Goal: Communication & Community: Answer question/provide support

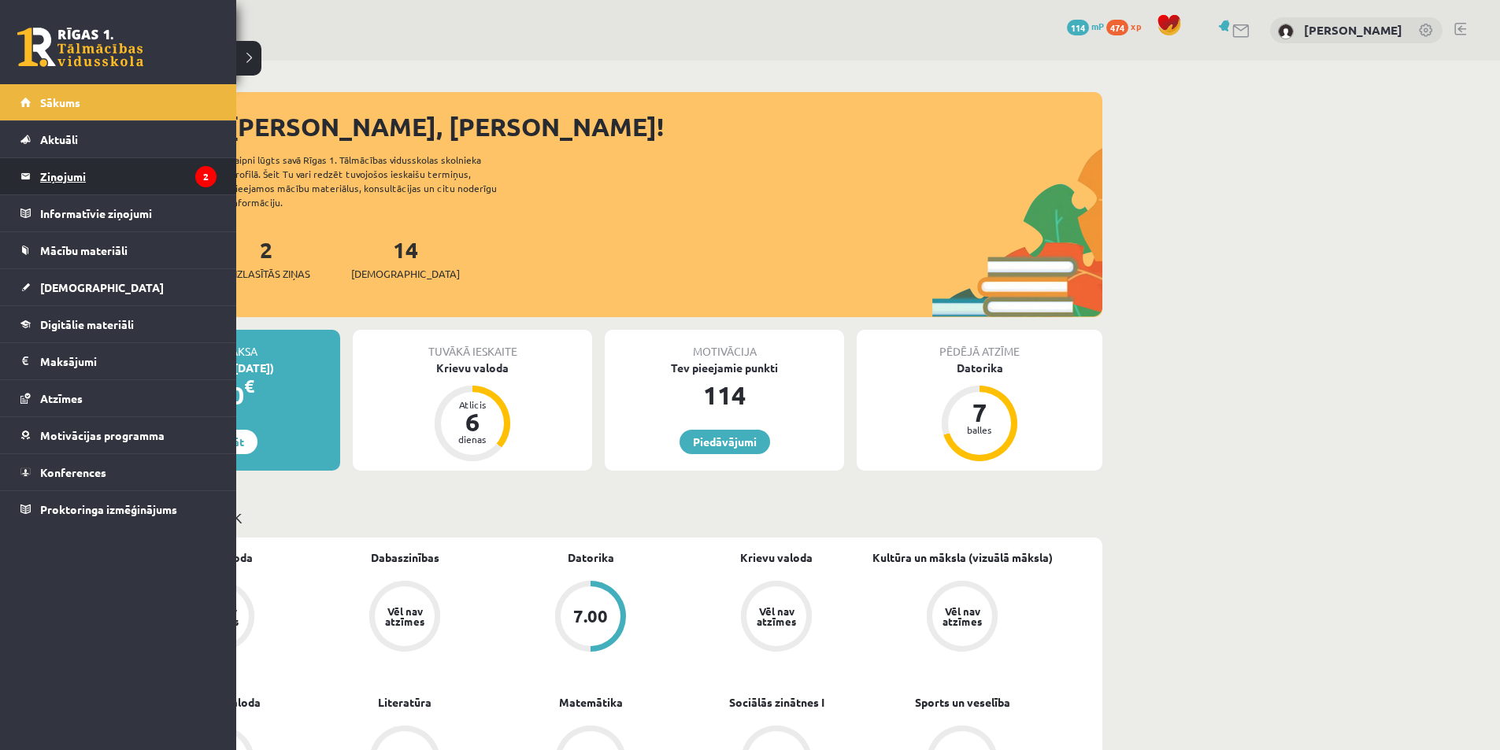
click at [92, 184] on legend "Ziņojumi 2" at bounding box center [128, 176] width 176 height 36
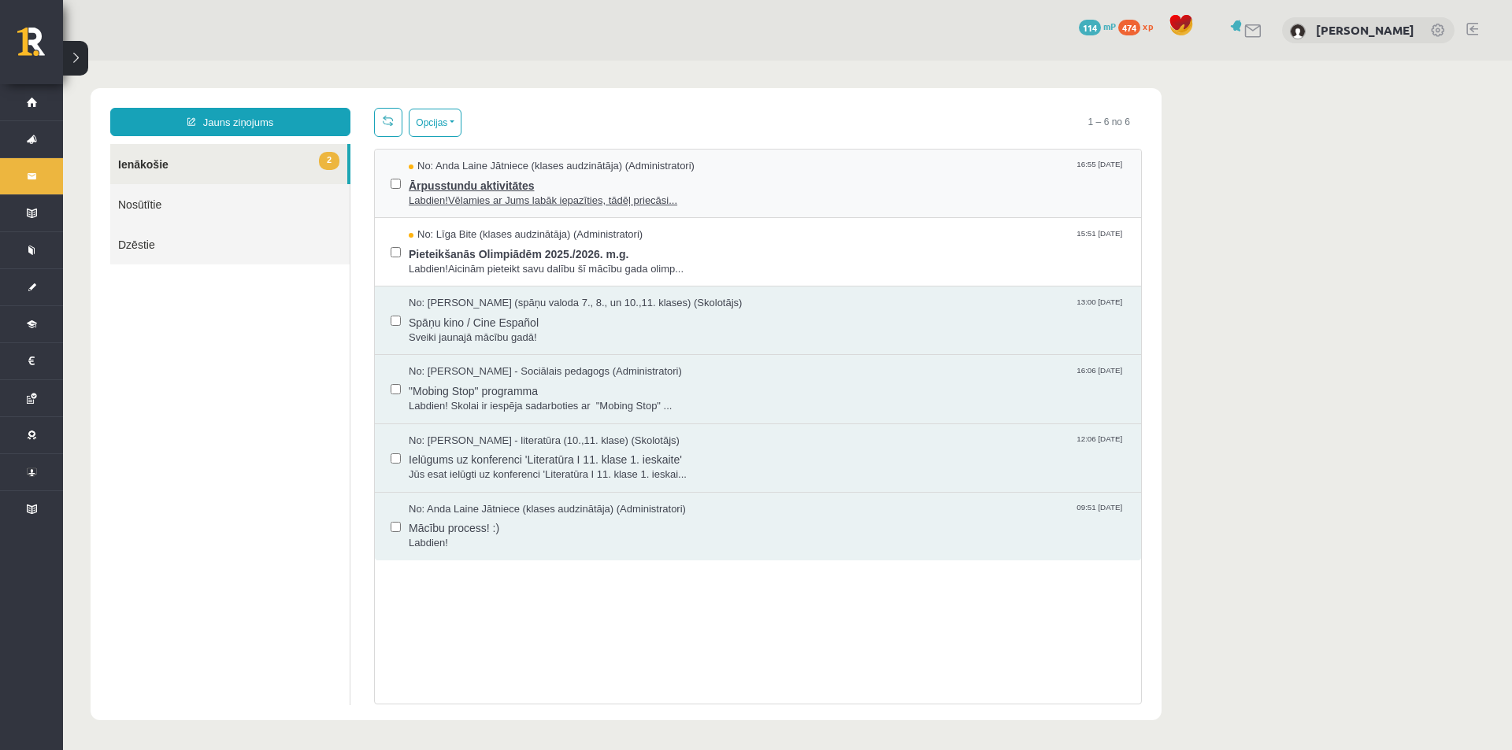
click at [560, 184] on span "Ārpusstundu aktivitātes" at bounding box center [767, 184] width 717 height 20
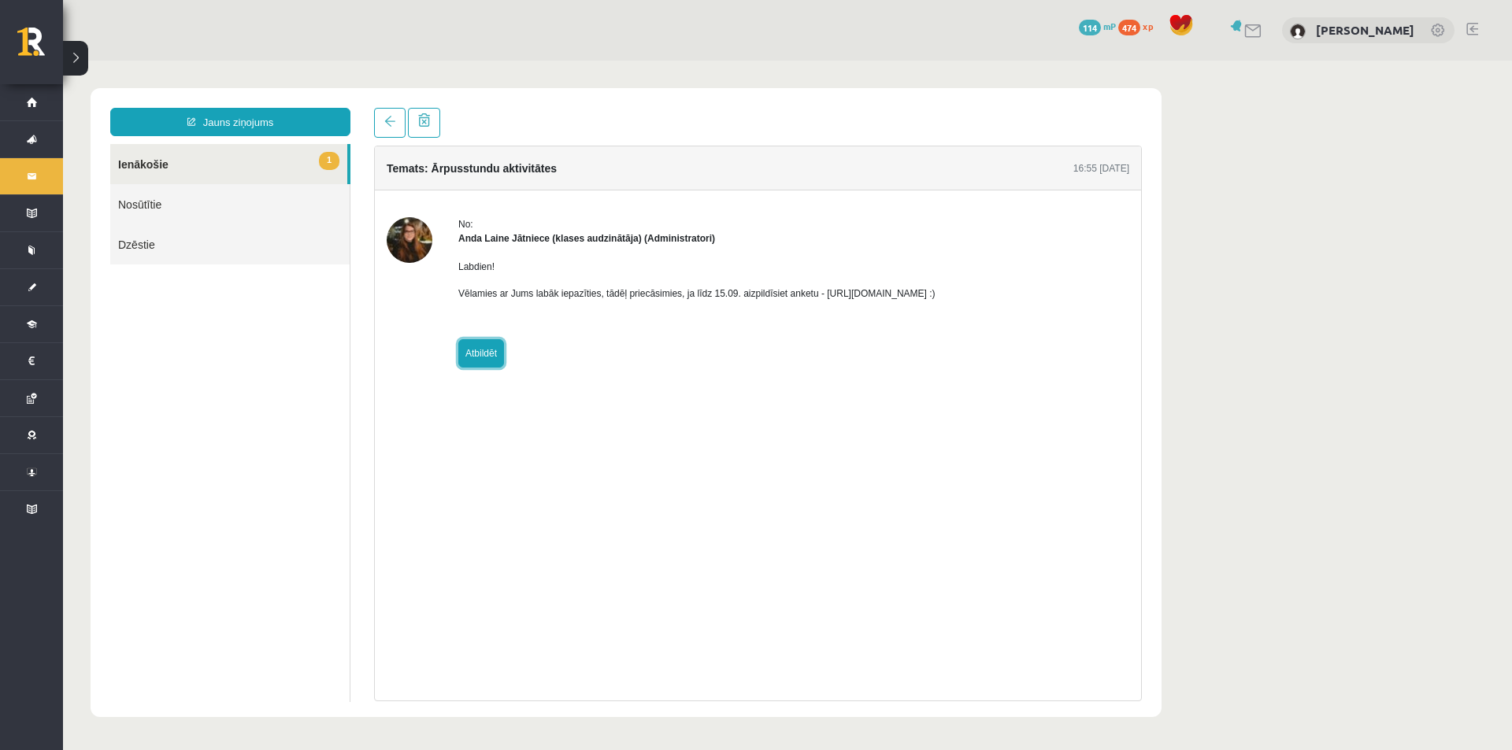
click at [492, 357] on link "Atbildēt" at bounding box center [481, 353] width 46 height 28
type input "**********"
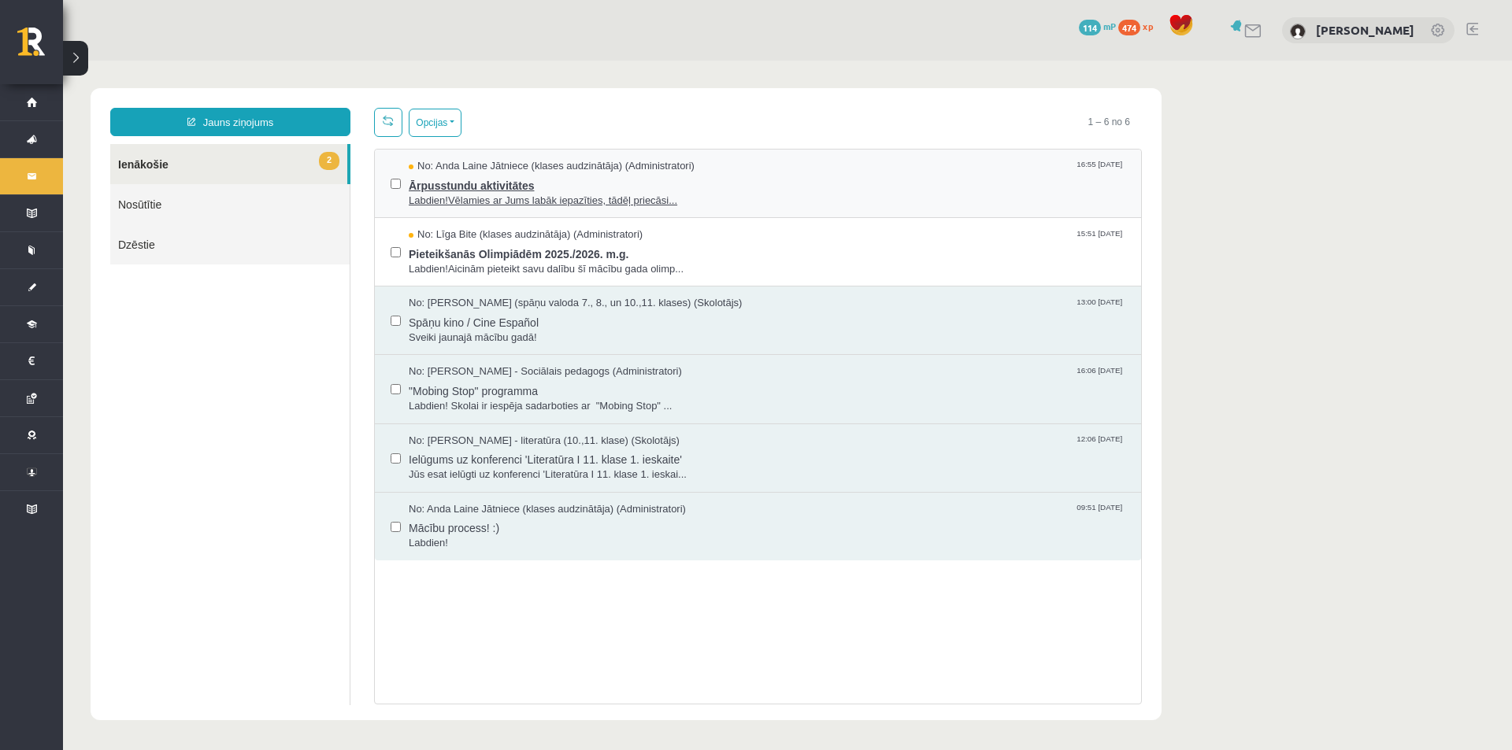
click at [567, 190] on span "Ārpusstundu aktivitātes" at bounding box center [767, 184] width 717 height 20
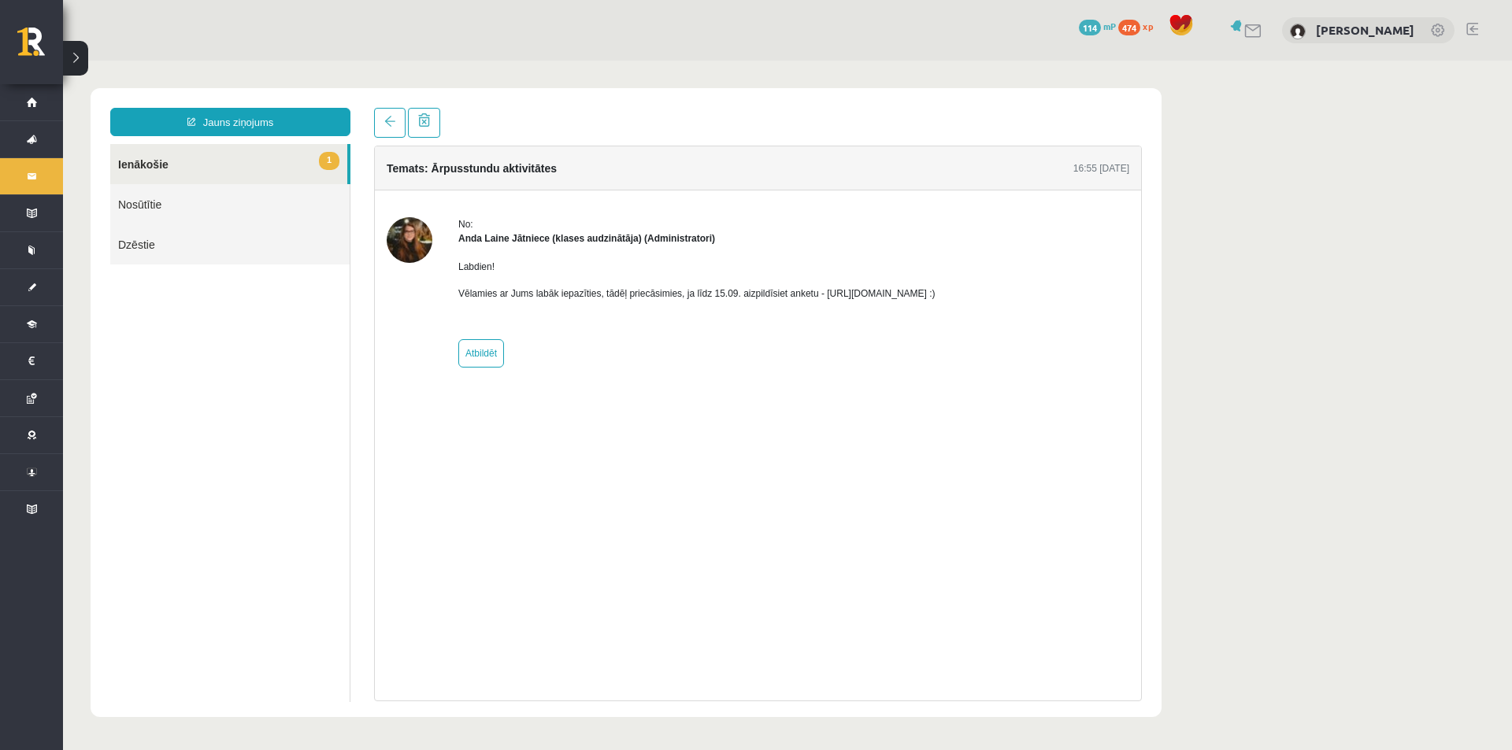
click at [820, 292] on p "Vēlamies ar Jums labāk iepazīties, tādēļ priecāsimies, ja līdz 15.09. aizpildīs…" at bounding box center [696, 294] width 477 height 14
click at [821, 292] on p "Vēlamies ar Jums labāk iepazīties, tādēļ priecāsimies, ja līdz 15.09. aizpildīs…" at bounding box center [696, 294] width 477 height 14
click at [871, 297] on p "Vēlamies ar Jums labāk iepazīties, tādēļ priecāsimies, ja līdz 15.09. aizpildīs…" at bounding box center [696, 294] width 477 height 14
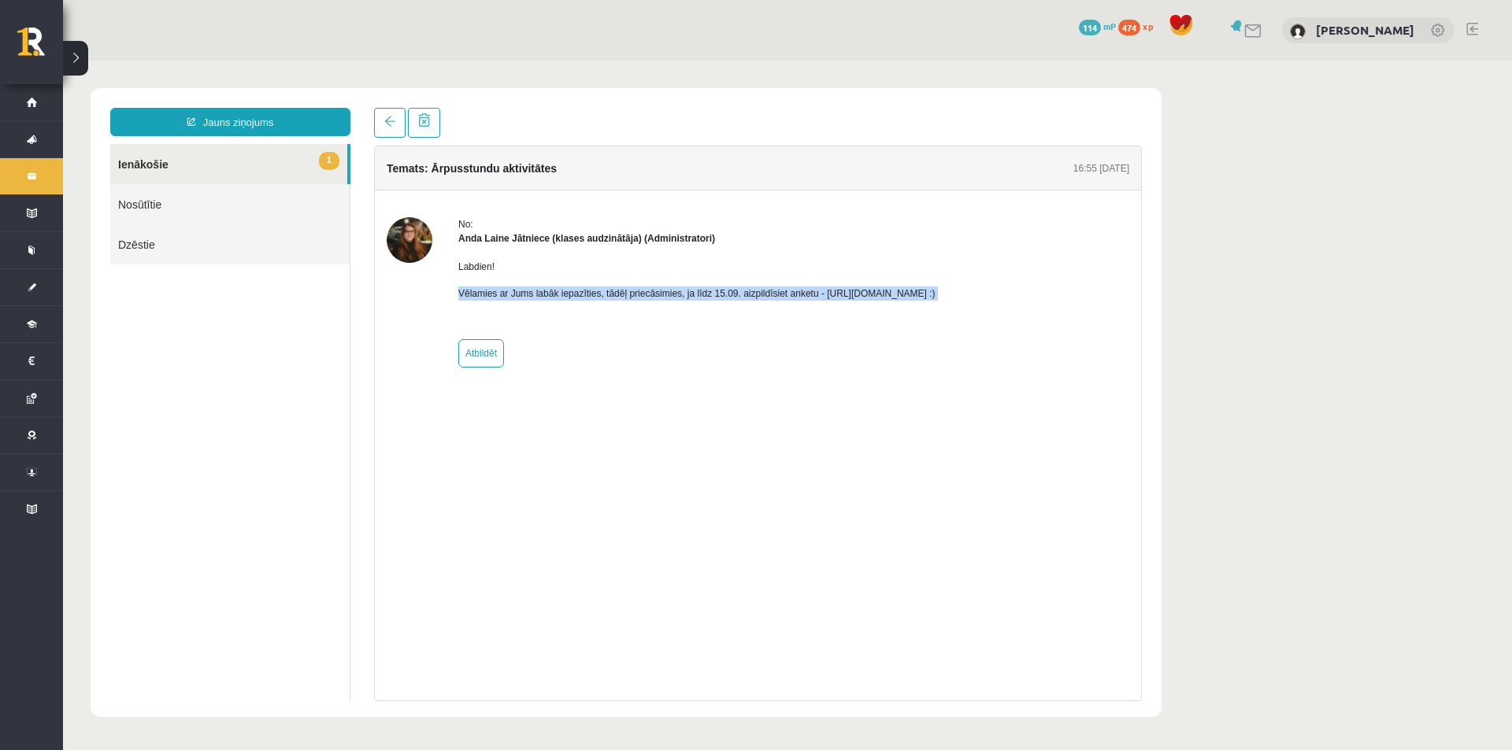
click at [871, 297] on p "Vēlamies ar Jums labāk iepazīties, tādēļ priecāsimies, ja līdz 15.09. aizpildīs…" at bounding box center [696, 294] width 477 height 14
click at [935, 294] on p "Vēlamies ar Jums labāk iepazīties, tādēļ priecāsimies, ja līdz 15.09. aizpildīs…" at bounding box center [696, 294] width 477 height 14
click at [1020, 294] on div "No: [PERSON_NAME] Jātniece (klases audzinātāja) (Administratori) Labdien! Vēlam…" at bounding box center [758, 292] width 743 height 150
drag, startPoint x: 985, startPoint y: 294, endPoint x: 817, endPoint y: 296, distance: 168.5
click at [817, 296] on p "Vēlamies ar Jums labāk iepazīties, tādēļ priecāsimies, ja līdz 15.09. aizpildīs…" at bounding box center [696, 294] width 477 height 14
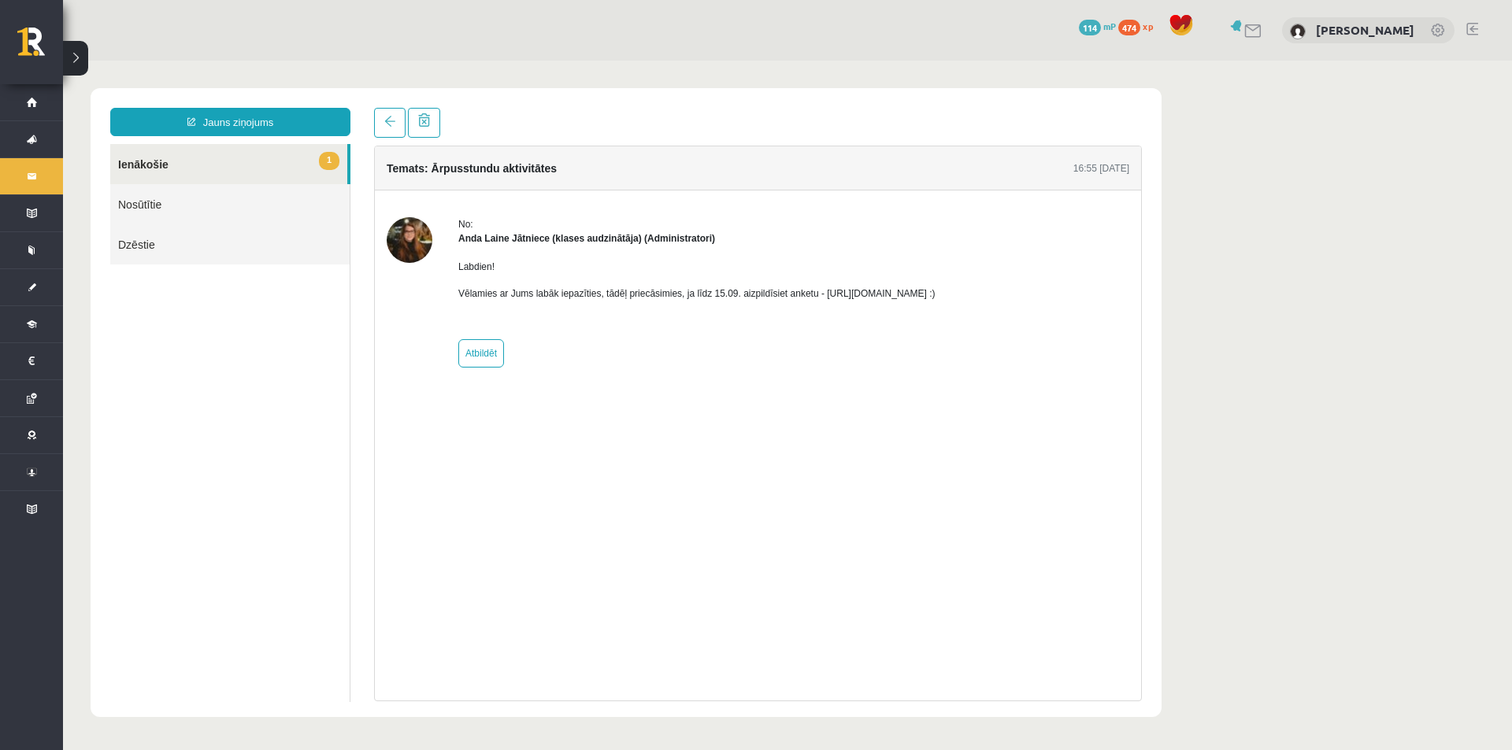
copy p "[URL][DOMAIN_NAME]"
